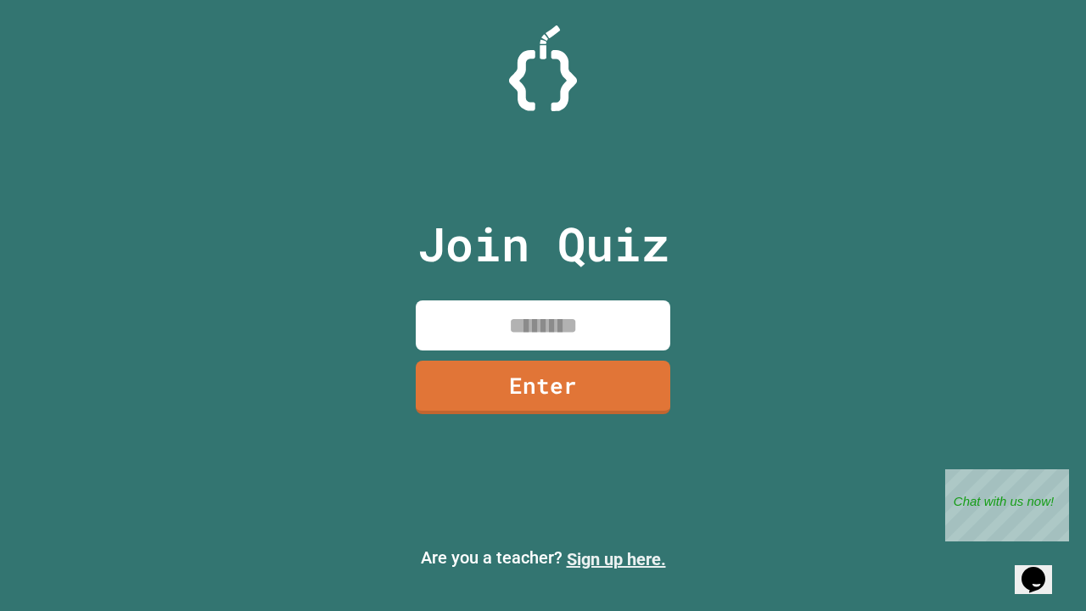
click at [616, 559] on link "Sign up here." at bounding box center [616, 559] width 99 height 20
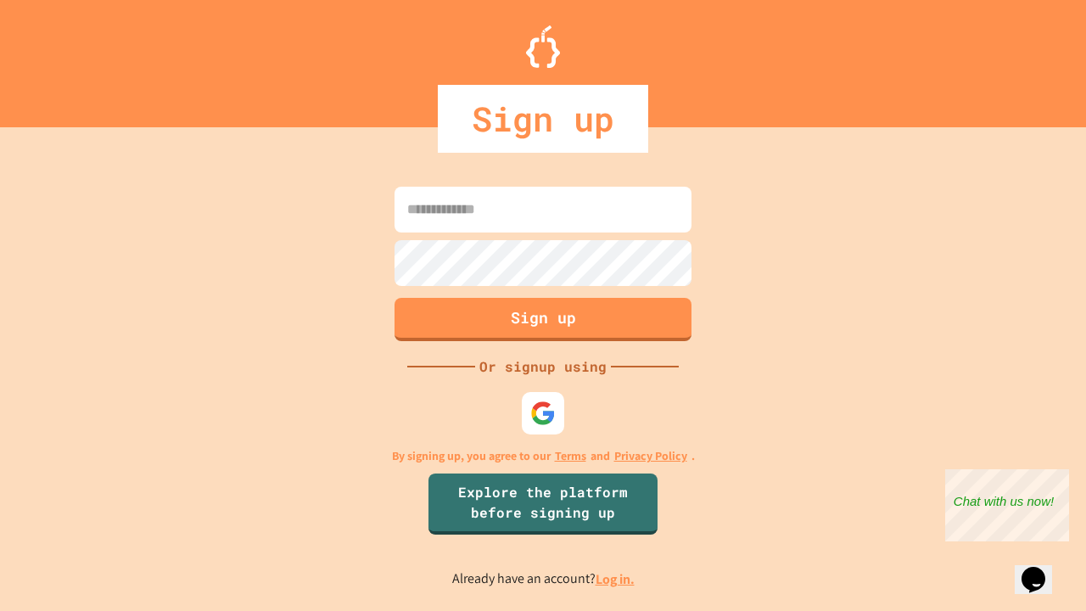
click at [616, 579] on link "Log in." at bounding box center [615, 579] width 39 height 18
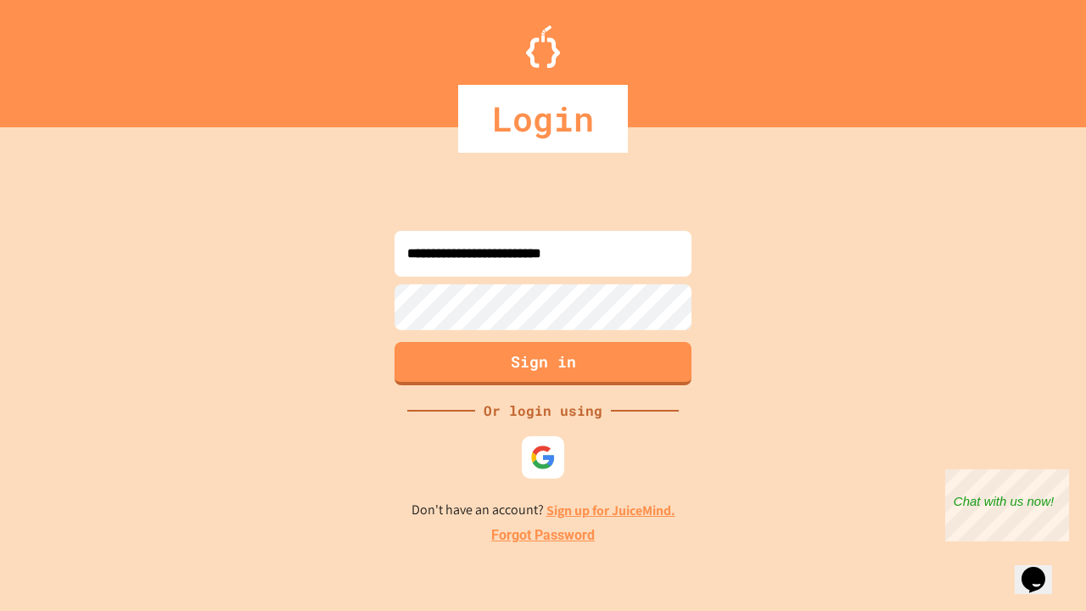
type input "**********"
